Goal: Task Accomplishment & Management: Complete application form

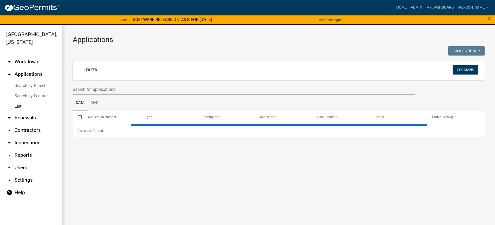
select select "3: 100"
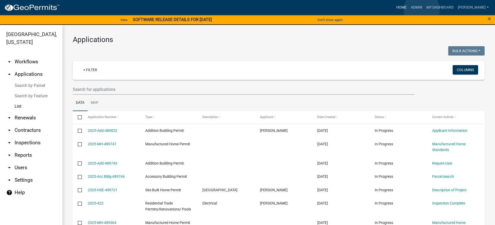
click at [409, 9] on link "Home" at bounding box center [401, 8] width 15 height 10
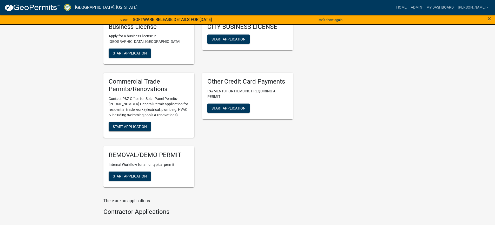
scroll to position [842, 0]
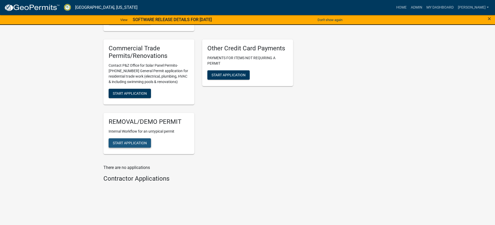
click at [141, 145] on span "Start Application" at bounding box center [130, 143] width 34 height 4
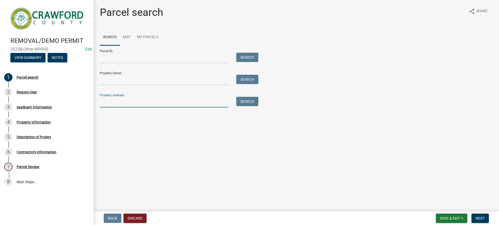
click at [166, 103] on input "Property Address:" at bounding box center [164, 102] width 129 height 11
type input "125"
click at [244, 103] on button "Search" at bounding box center [247, 101] width 22 height 9
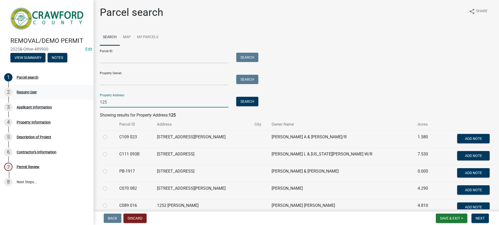
drag, startPoint x: 124, startPoint y: 103, endPoint x: 63, endPoint y: 97, distance: 61.4
click at [63, 97] on div "REMOVAL/DEMO PERMIT 2025&-Other-489900 Edit View Summary Notes 1 Parcel search …" at bounding box center [249, 112] width 499 height 225
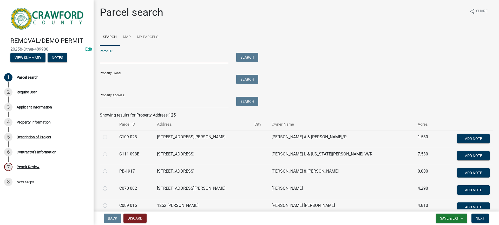
click at [116, 58] on input "Parcel ID:" at bounding box center [164, 58] width 129 height 11
type input "C010018"
click at [240, 56] on button "Search" at bounding box center [247, 57] width 22 height 9
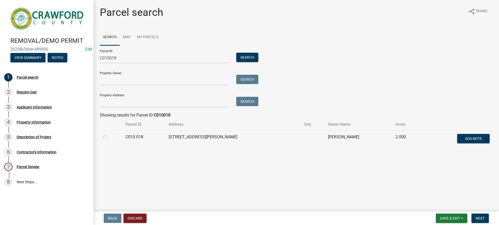
click at [109, 134] on label at bounding box center [109, 134] width 0 height 0
click at [109, 137] on 018 "radio" at bounding box center [110, 135] width 3 height 3
radio 018 "true"
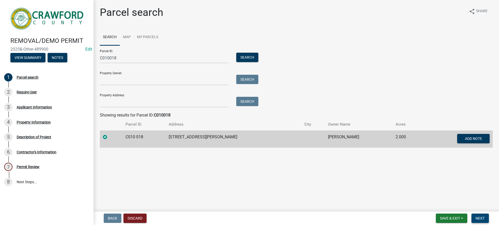
click at [479, 220] on span "Next" at bounding box center [480, 218] width 9 height 4
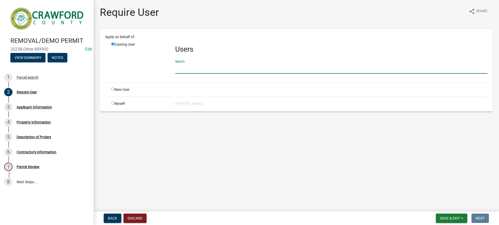
click at [213, 70] on input "text" at bounding box center [331, 68] width 312 height 11
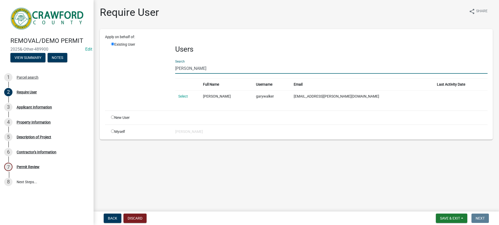
type input "[PERSON_NAME]"
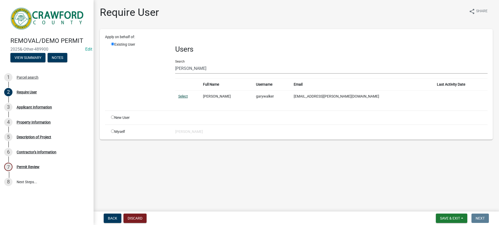
click at [184, 97] on link "Select" at bounding box center [183, 96] width 10 height 4
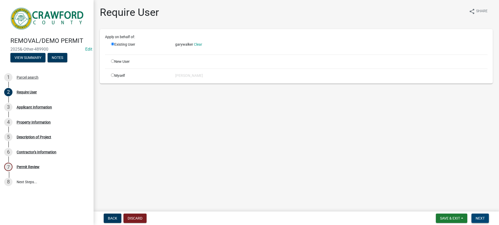
click at [481, 221] on button "Next" at bounding box center [479, 218] width 17 height 9
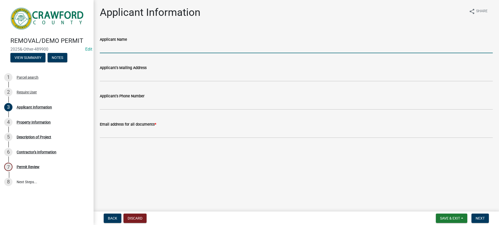
click at [163, 48] on input "Applicant Name" at bounding box center [296, 48] width 393 height 11
drag, startPoint x: 138, startPoint y: 47, endPoint x: 93, endPoint y: 43, distance: 45.4
click at [93, 43] on div "REMOVAL/DEMO PERMIT 2025&-Other-489900 Edit View Summary Notes 1 Parcel search …" at bounding box center [249, 112] width 499 height 225
type input "[PERSON_NAME]"
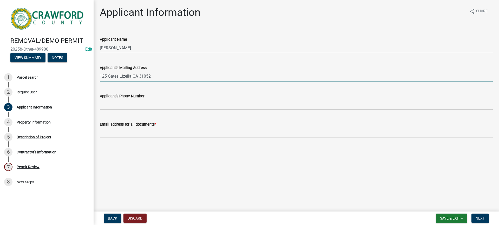
type input "125 Gates Lizella GA 31052"
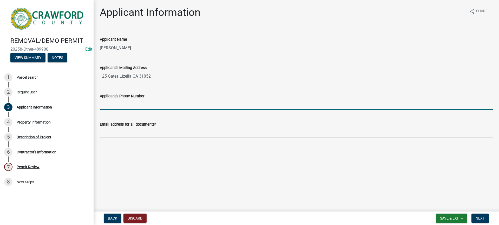
click at [118, 105] on input "Applicant's Phone Number" at bounding box center [296, 104] width 393 height 11
type input "[PHONE_NUMBER]"
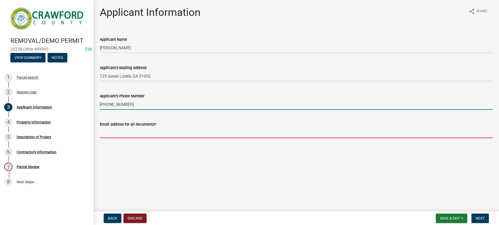
click at [129, 134] on input "Email address for all documents *" at bounding box center [296, 133] width 393 height 11
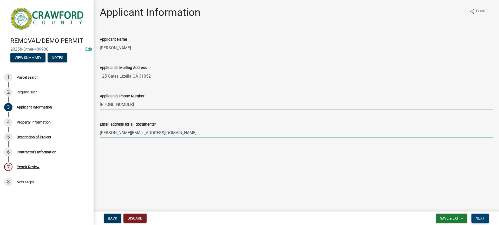
type input "[PERSON_NAME][EMAIL_ADDRESS][DOMAIN_NAME]"
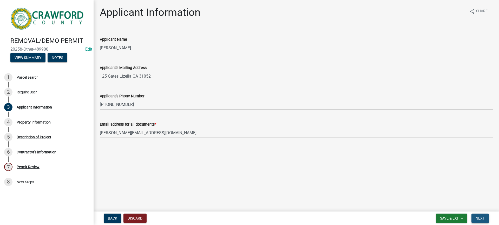
click at [477, 218] on span "Next" at bounding box center [480, 218] width 9 height 4
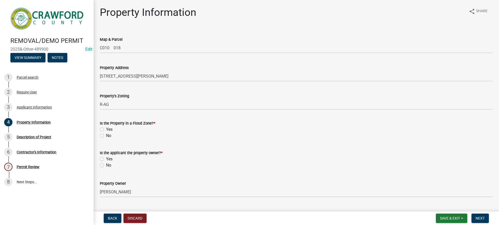
click at [106, 136] on label "No" at bounding box center [108, 136] width 5 height 6
click at [106, 136] on input "No" at bounding box center [107, 134] width 3 height 3
radio input "true"
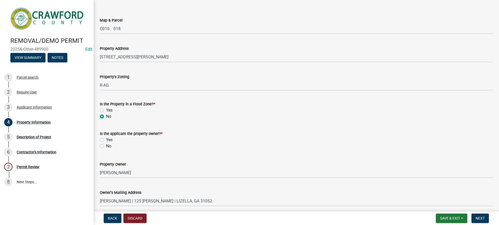
scroll to position [52, 0]
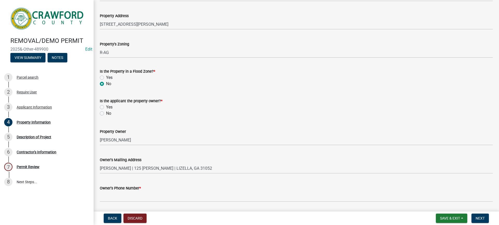
click at [106, 108] on label "Yes" at bounding box center [109, 107] width 6 height 6
click at [106, 108] on input "Yes" at bounding box center [107, 105] width 3 height 3
radio input "true"
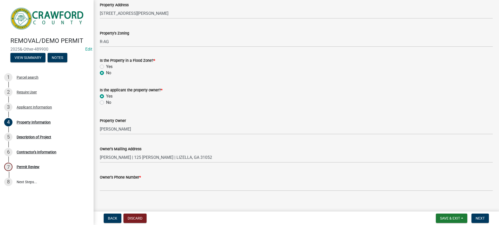
scroll to position [69, 0]
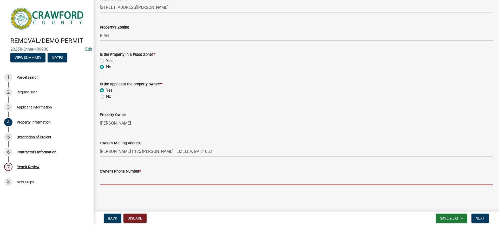
click at [138, 179] on input "Owner's Phone Number *" at bounding box center [296, 180] width 393 height 11
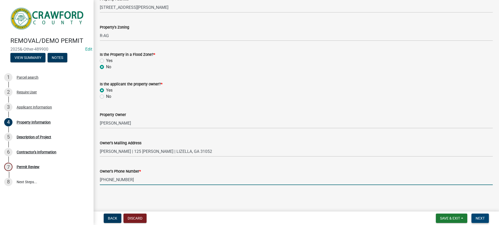
type input "[PHONE_NUMBER]"
click at [479, 219] on span "Next" at bounding box center [480, 218] width 9 height 4
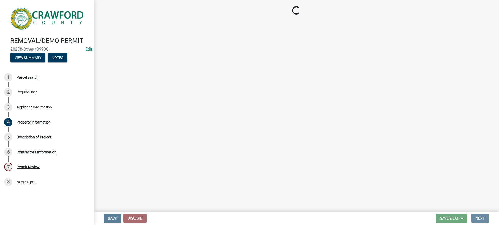
scroll to position [0, 0]
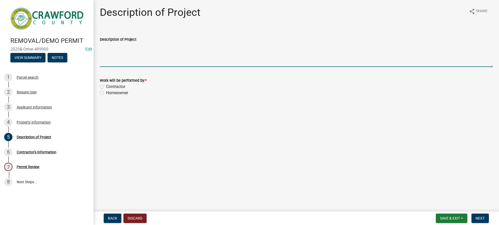
drag, startPoint x: 132, startPoint y: 60, endPoint x: 141, endPoint y: 60, distance: 8.6
click at [132, 60] on textarea "Description of Project" at bounding box center [296, 55] width 393 height 24
type textarea "demolition home"
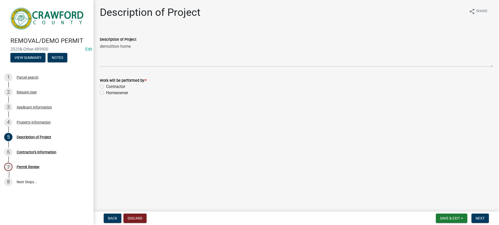
click at [106, 95] on label "Homeowner" at bounding box center [117, 93] width 22 height 6
click at [106, 93] on input "Homeowner" at bounding box center [107, 91] width 3 height 3
radio input "true"
click at [479, 216] on span "Next" at bounding box center [480, 218] width 9 height 4
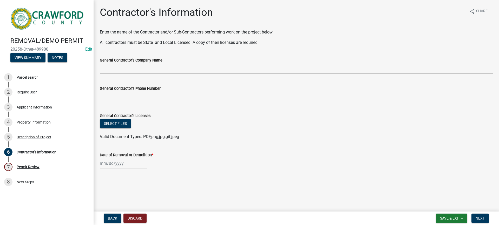
select select "10"
select select "2025"
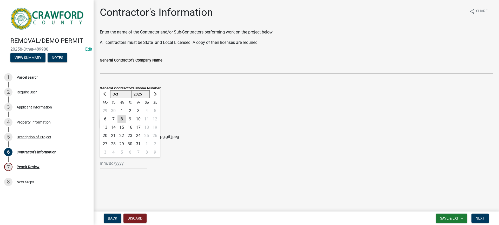
click at [123, 164] on div "[PERSON_NAME] Feb Mar Apr [PERSON_NAME][DATE] Oct Nov [DATE] 1526 1527 1528 152…" at bounding box center [124, 163] width 48 height 11
click at [140, 120] on div "10" at bounding box center [138, 119] width 8 height 8
type input "[DATE]"
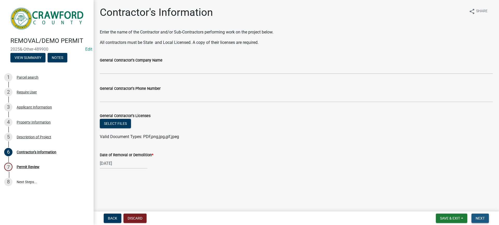
click at [483, 219] on span "Next" at bounding box center [480, 218] width 9 height 4
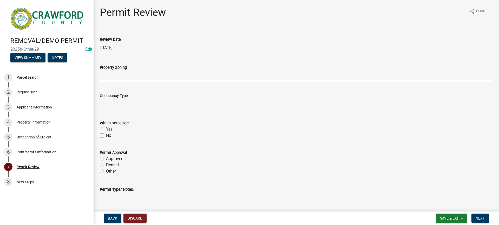
click at [126, 78] on input "Property Zoning" at bounding box center [296, 76] width 393 height 11
type input "R-AG"
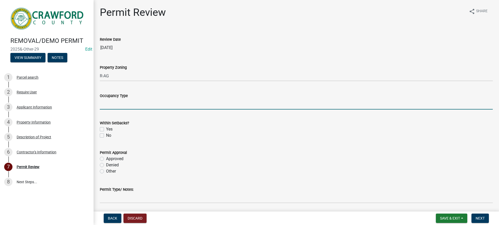
click at [124, 105] on input "Occupancy Type" at bounding box center [296, 104] width 393 height 11
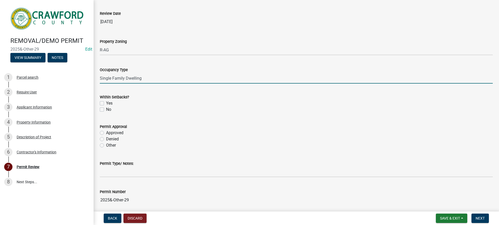
type input "Single Family Dwelling"
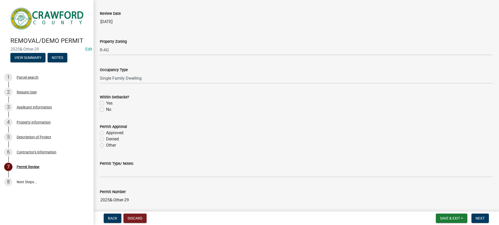
click at [106, 104] on label "Yes" at bounding box center [109, 103] width 6 height 6
click at [106, 104] on input "Yes" at bounding box center [107, 101] width 3 height 3
checkbox input "true"
checkbox input "false"
click at [106, 132] on label "Approved" at bounding box center [114, 133] width 17 height 6
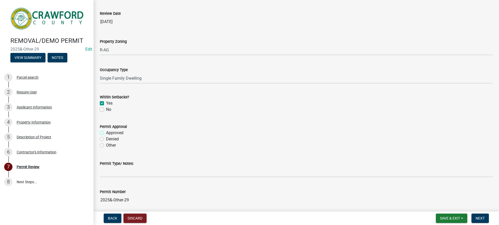
click at [106, 132] on input "Approved" at bounding box center [107, 131] width 3 height 3
radio input "true"
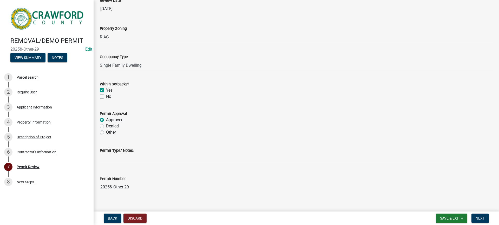
scroll to position [46, 0]
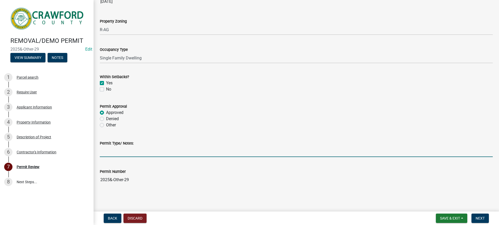
click at [125, 152] on input "Permit Type/ Notes:" at bounding box center [296, 152] width 393 height 11
type input "demolition"
click at [485, 221] on button "Next" at bounding box center [479, 218] width 17 height 9
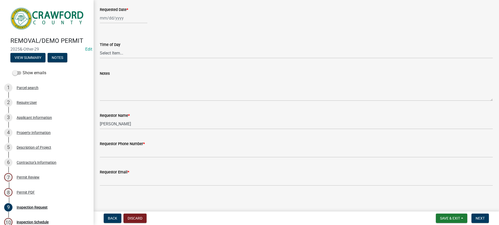
scroll to position [66, 0]
click at [22, 191] on div "Permit PDF" at bounding box center [26, 193] width 18 height 4
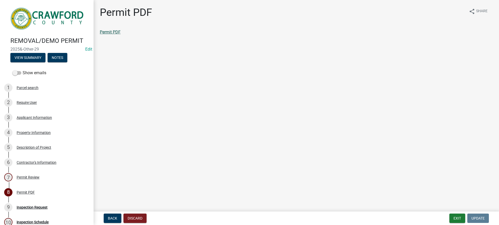
click at [107, 33] on link "Permit PDF" at bounding box center [110, 32] width 21 height 5
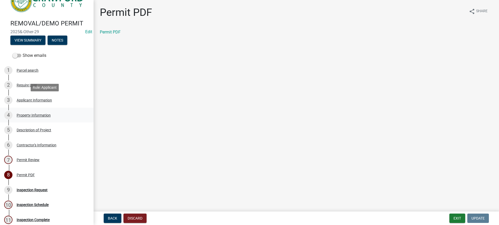
scroll to position [35, 0]
